Goal: Navigation & Orientation: Find specific page/section

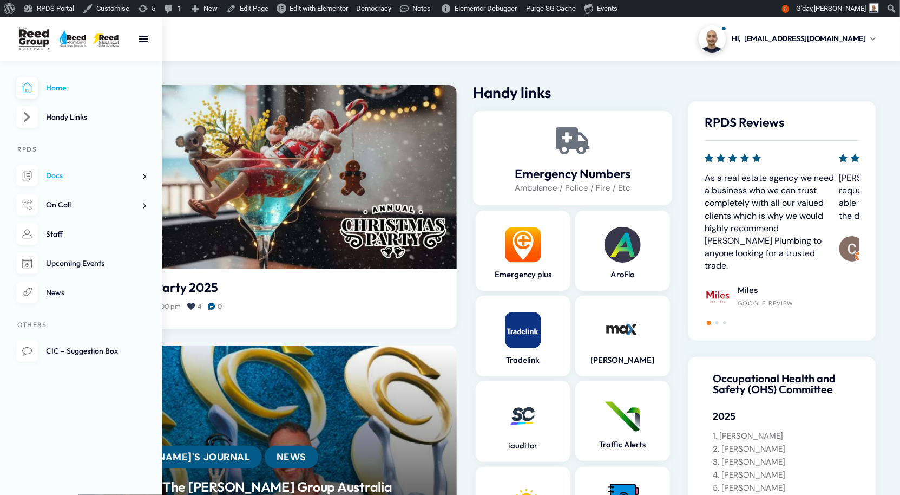
click at [63, 180] on span "Docs" at bounding box center [54, 175] width 17 height 10
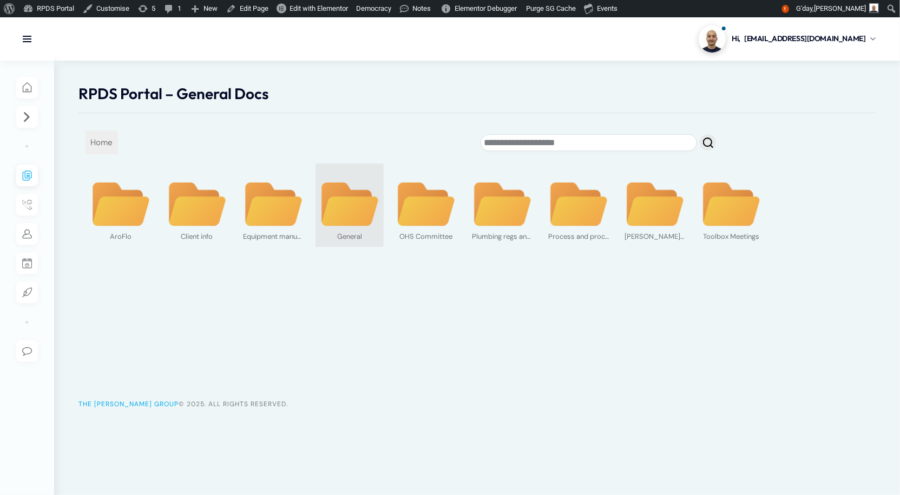
click at [344, 228] on img at bounding box center [349, 204] width 61 height 47
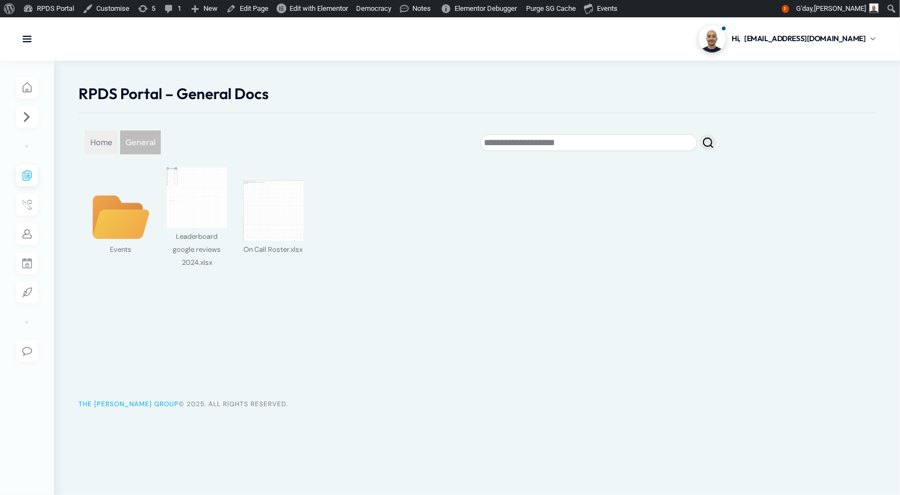
click at [146, 154] on span "General" at bounding box center [140, 142] width 41 height 24
click at [118, 154] on span "Home" at bounding box center [101, 142] width 33 height 24
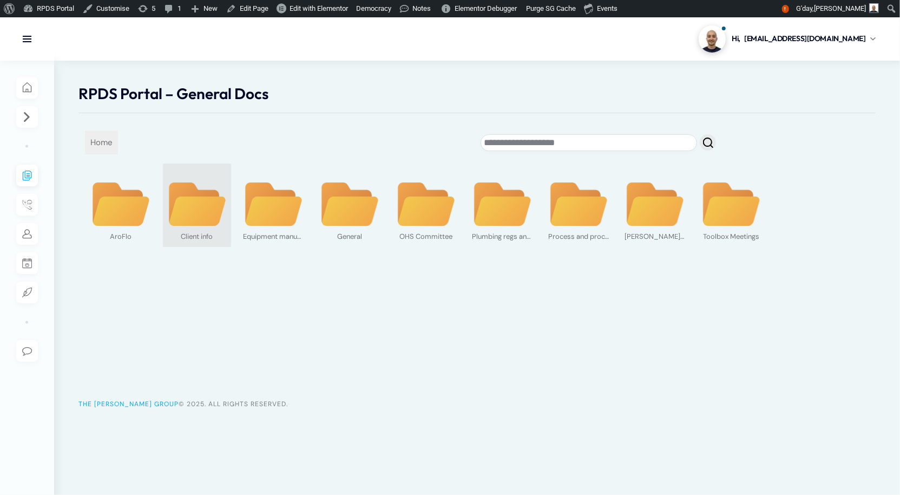
click at [196, 228] on img at bounding box center [197, 204] width 61 height 47
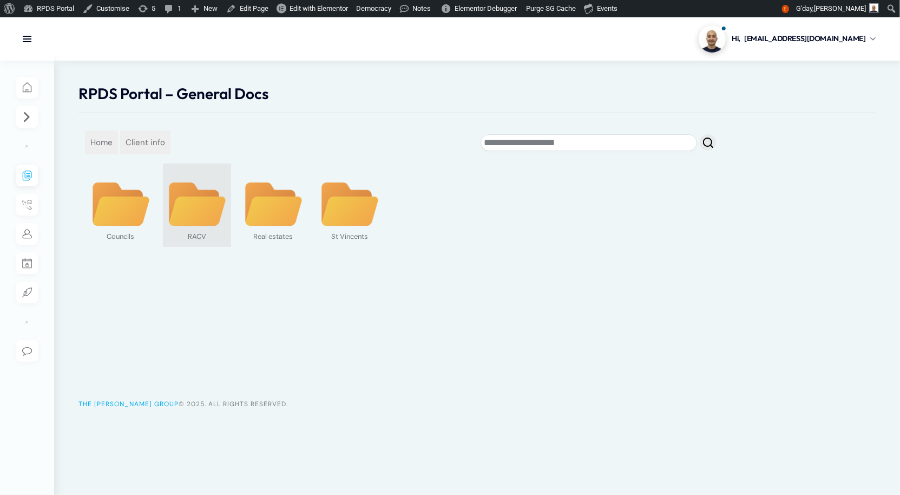
click at [213, 228] on img at bounding box center [197, 204] width 61 height 47
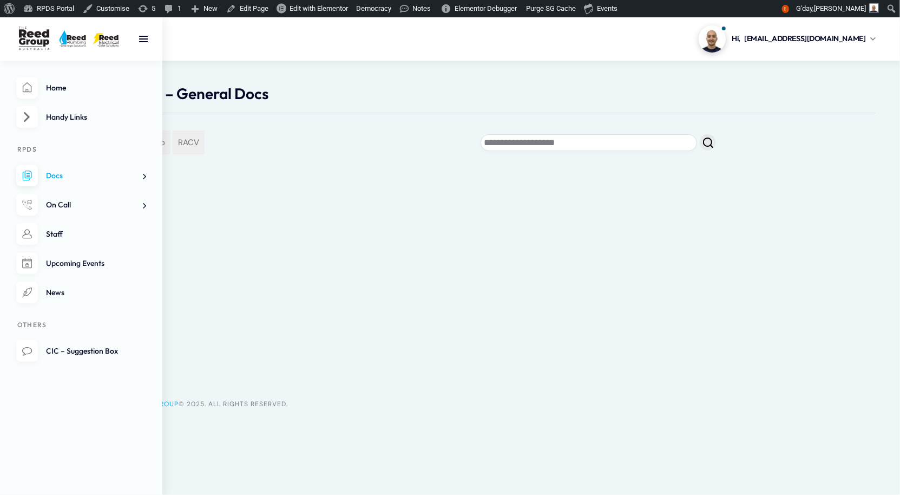
click at [42, 187] on link "Docs" at bounding box center [81, 176] width 130 height 22
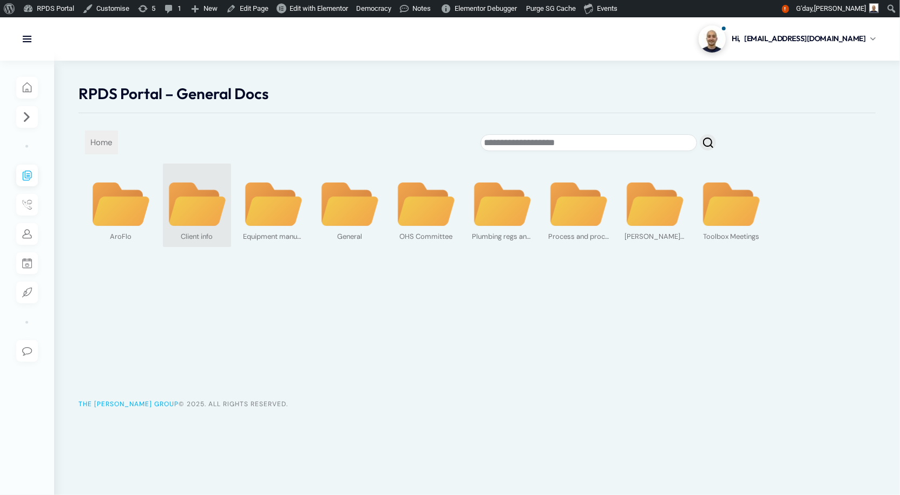
click at [218, 228] on img at bounding box center [197, 204] width 61 height 47
click at [218, 236] on div "RPDS Portal – General Docs Home AroFlo Client info Equipment manuals General OH…" at bounding box center [477, 232] width 846 height 342
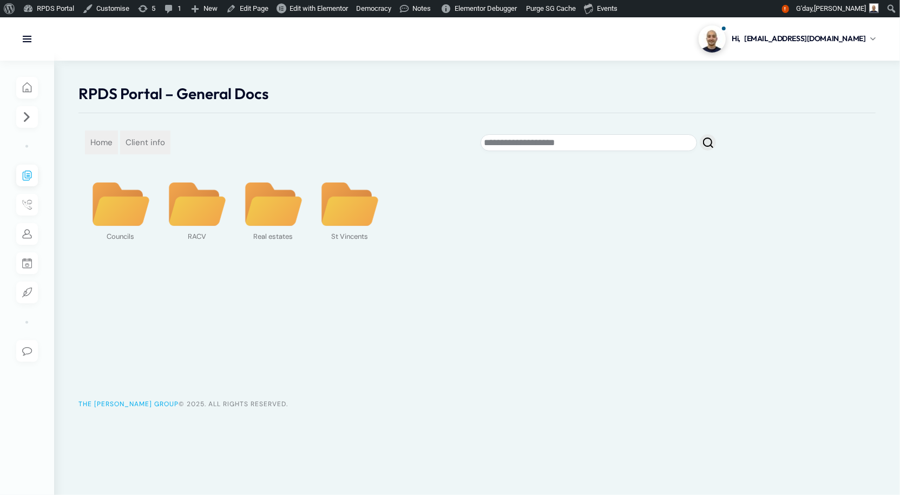
click at [209, 287] on div "RPDS Portal – General Docs Home Client info Councils RACV Real estates St Vince…" at bounding box center [477, 232] width 846 height 342
click at [210, 228] on img at bounding box center [197, 204] width 61 height 47
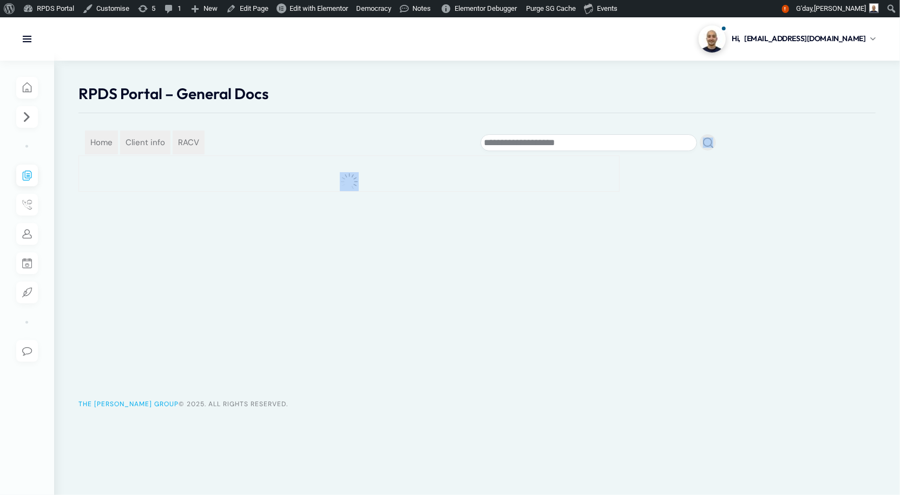
click at [210, 237] on div "RPDS Portal – General Docs Home Client info RACV Loading..." at bounding box center [477, 232] width 846 height 342
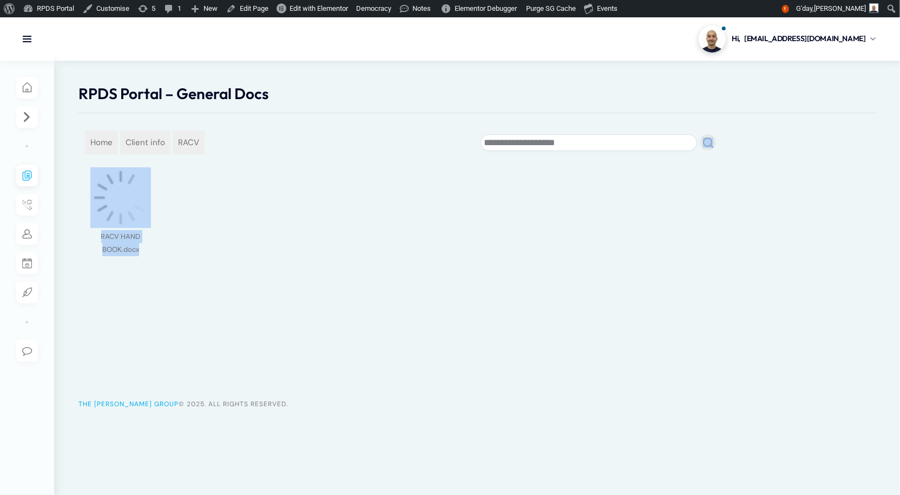
click at [297, 363] on div "RPDS Portal – General Docs Home Client info RACV RACV HAND BOOK.docx Preview in…" at bounding box center [477, 232] width 846 height 342
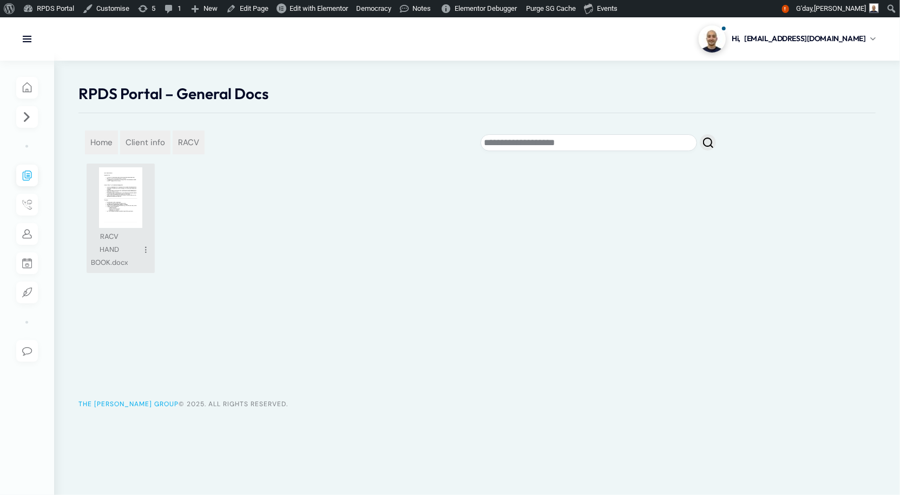
click at [144, 224] on img at bounding box center [120, 197] width 61 height 61
